Goal: Task Accomplishment & Management: Use online tool/utility

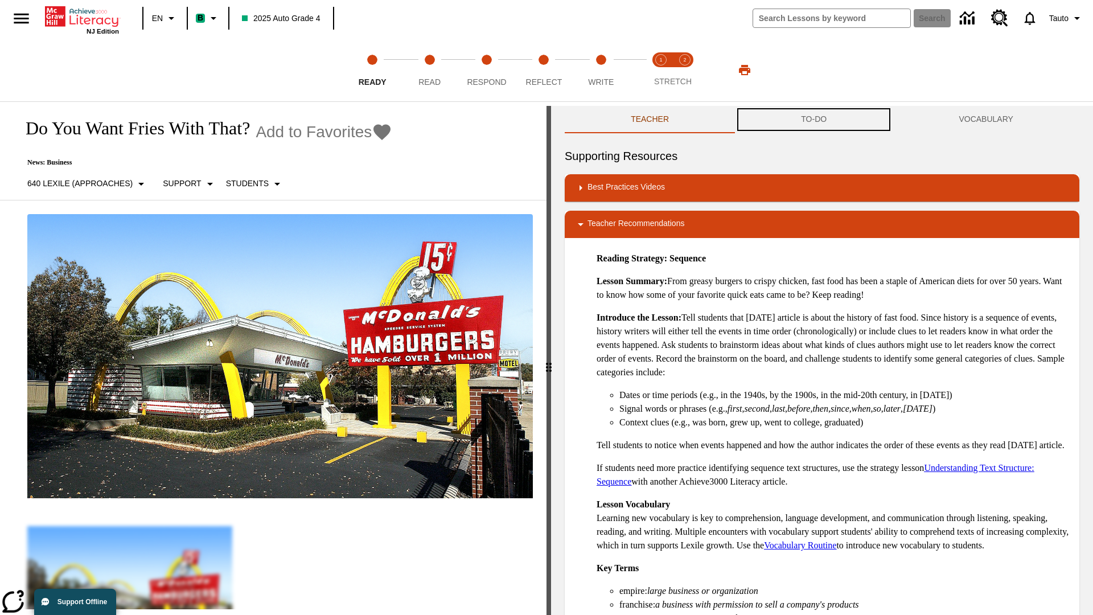
click at [814, 120] on button "TO-DO" at bounding box center [814, 119] width 158 height 27
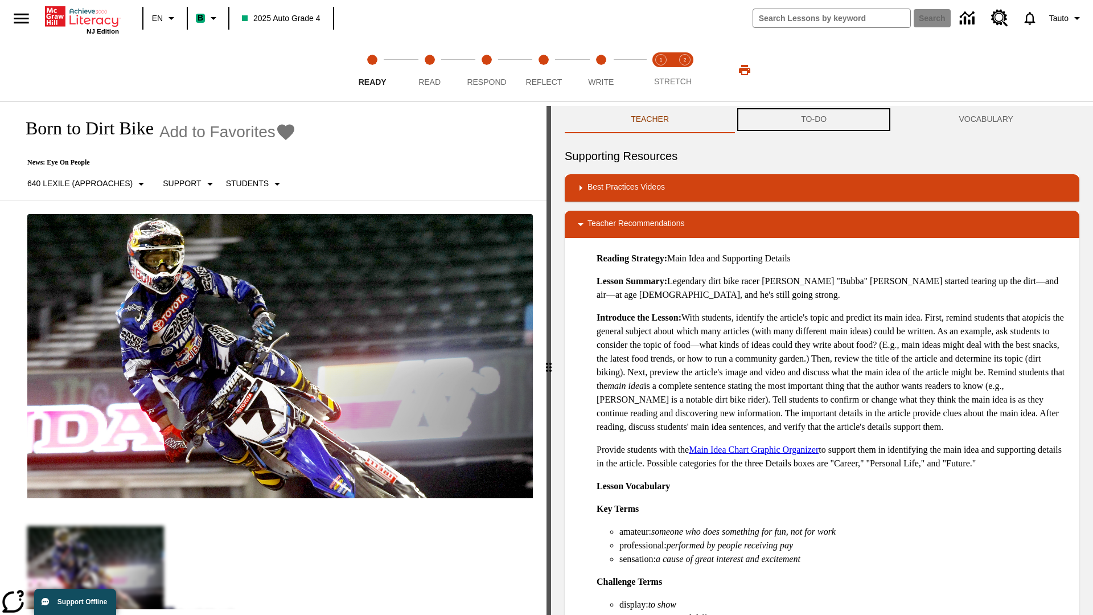
click at [814, 120] on button "TO-DO" at bounding box center [814, 119] width 158 height 27
